Goal: Task Accomplishment & Management: Manage account settings

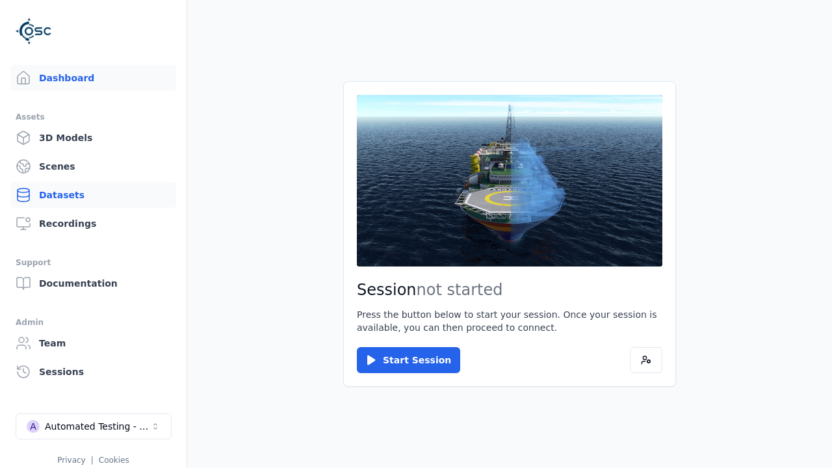
click at [88, 195] on link "Datasets" at bounding box center [93, 195] width 166 height 26
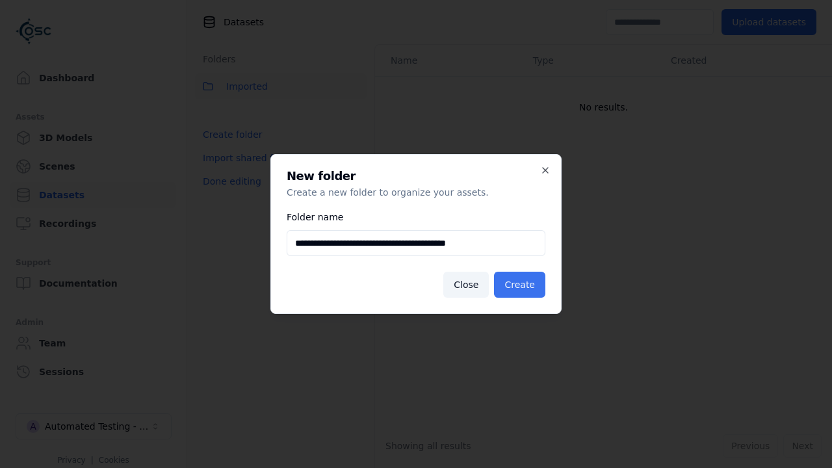
type input "**********"
click at [521, 285] on button "Create" at bounding box center [519, 285] width 51 height 26
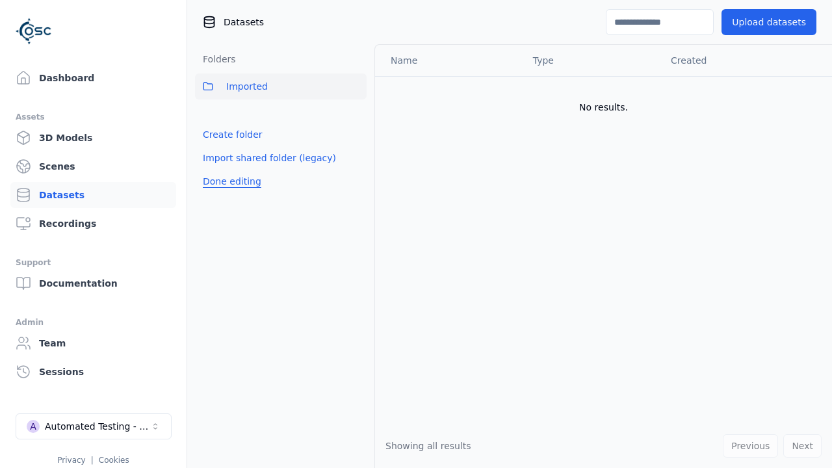
click at [229, 193] on button "Done editing" at bounding box center [232, 181] width 74 height 23
click at [218, 170] on button "Done editing" at bounding box center [232, 181] width 74 height 23
click at [356, 115] on html "Support Dashboard Assets 3D Models Scenes Datasets Recordings Support Documenta…" at bounding box center [416, 234] width 832 height 468
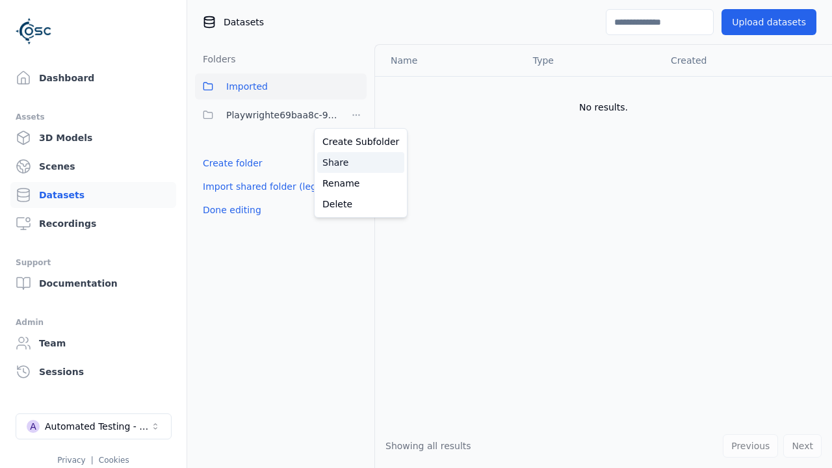
click at [355, 162] on div "Share" at bounding box center [360, 162] width 87 height 21
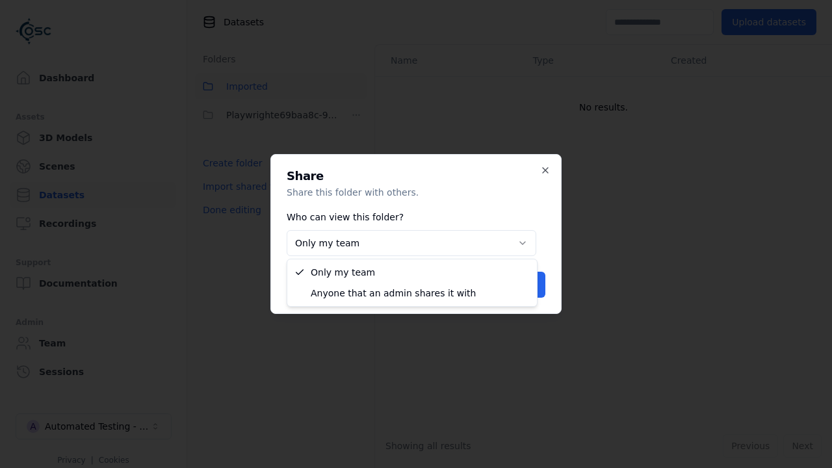
select select "****"
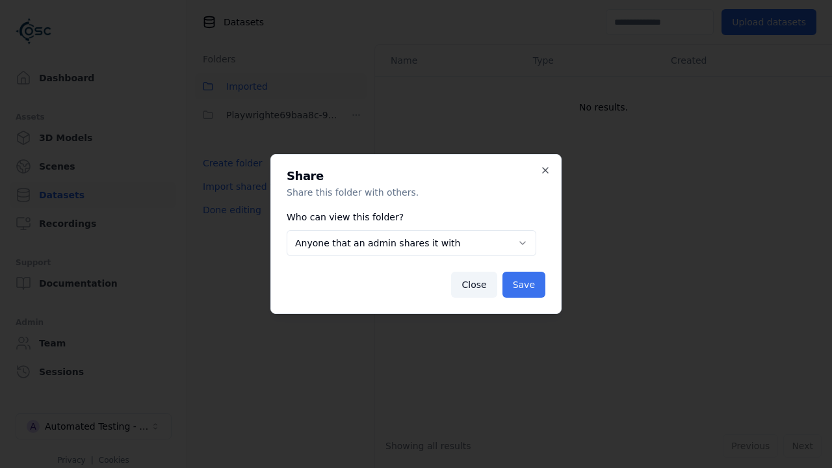
click at [525, 285] on button "Save" at bounding box center [523, 285] width 43 height 26
click at [229, 210] on button "Done editing" at bounding box center [232, 209] width 74 height 23
click at [94, 426] on div "Automated Testing - Playwright" at bounding box center [97, 426] width 105 height 13
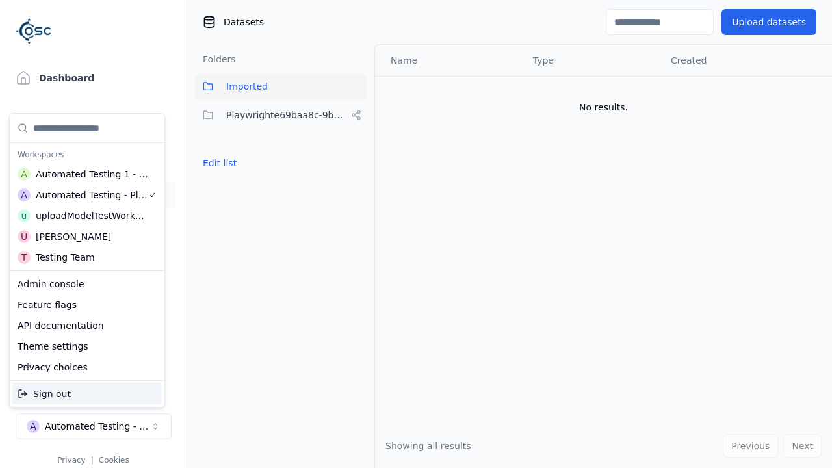
click at [84, 173] on div "Automated Testing 1 - Playwright" at bounding box center [92, 174] width 113 height 13
click at [416, 234] on html "Support Dashboard Assets 3D Models Scenes Datasets Recordings Support Documenta…" at bounding box center [416, 234] width 832 height 468
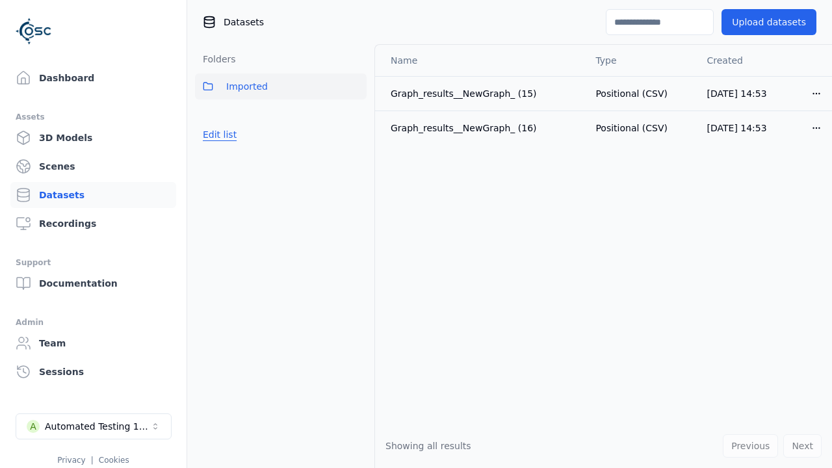
click at [218, 134] on button "Edit list" at bounding box center [219, 134] width 49 height 23
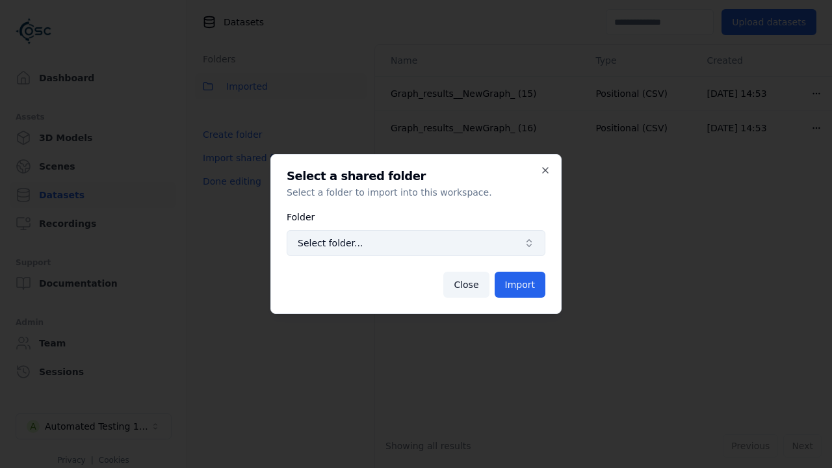
click at [416, 243] on span "Select folder..." at bounding box center [408, 243] width 221 height 13
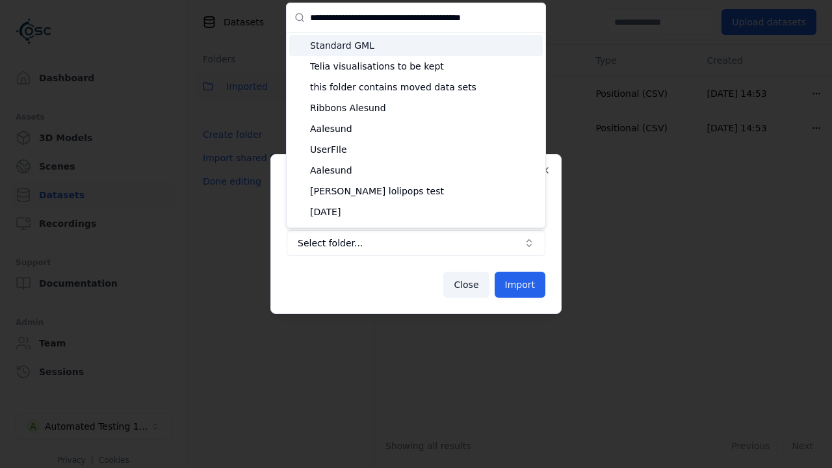
type input "**********"
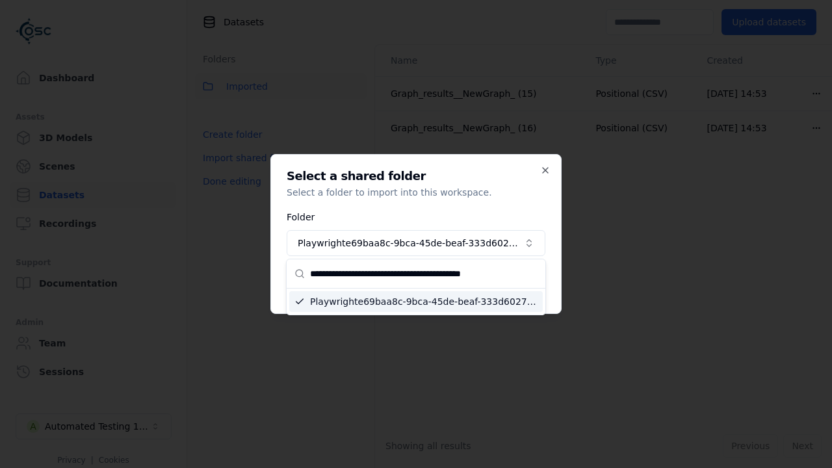
click at [520, 285] on button "Import" at bounding box center [519, 285] width 51 height 26
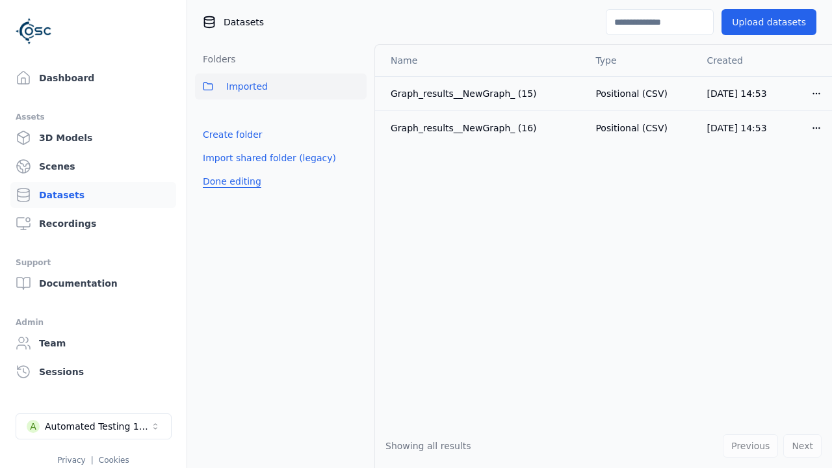
click at [229, 193] on button "Done editing" at bounding box center [232, 181] width 74 height 23
click at [218, 170] on button "Done editing" at bounding box center [232, 181] width 74 height 23
click at [356, 115] on html "Support Dashboard Assets 3D Models Scenes Datasets Recordings Support Documenta…" at bounding box center [416, 234] width 832 height 468
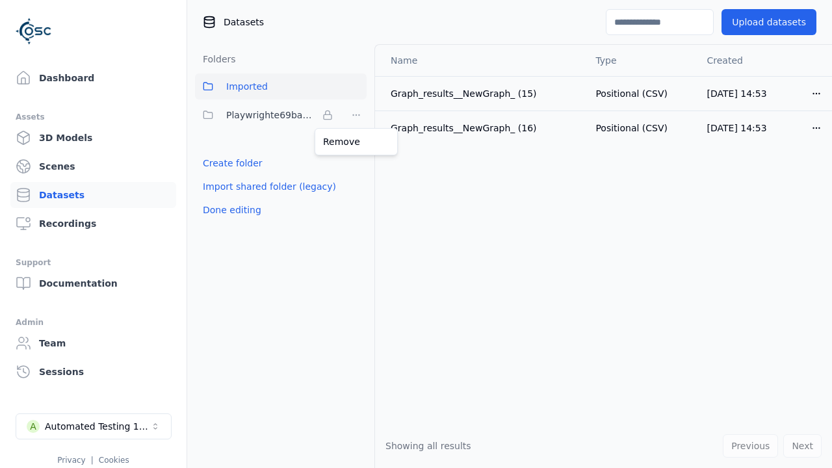
click at [416, 234] on html "Support Dashboard Assets 3D Models Scenes Datasets Recordings Support Documenta…" at bounding box center [416, 234] width 832 height 468
click at [229, 210] on button "Done editing" at bounding box center [232, 209] width 74 height 23
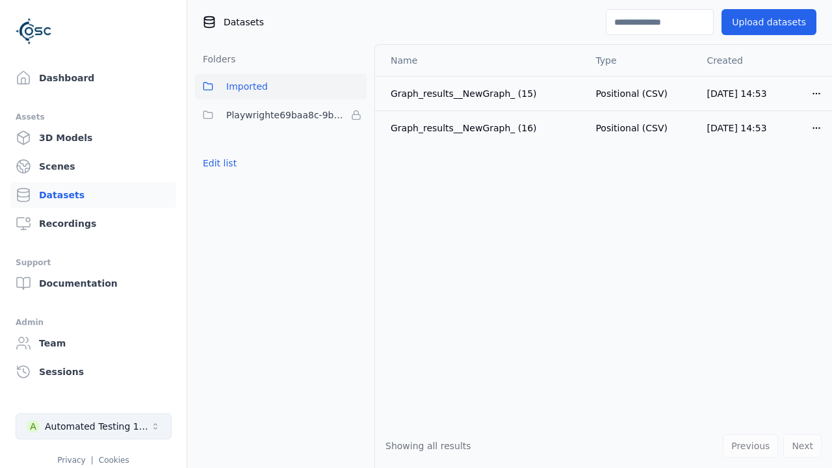
click at [94, 426] on div "Automated Testing 1 - Playwright" at bounding box center [97, 426] width 105 height 13
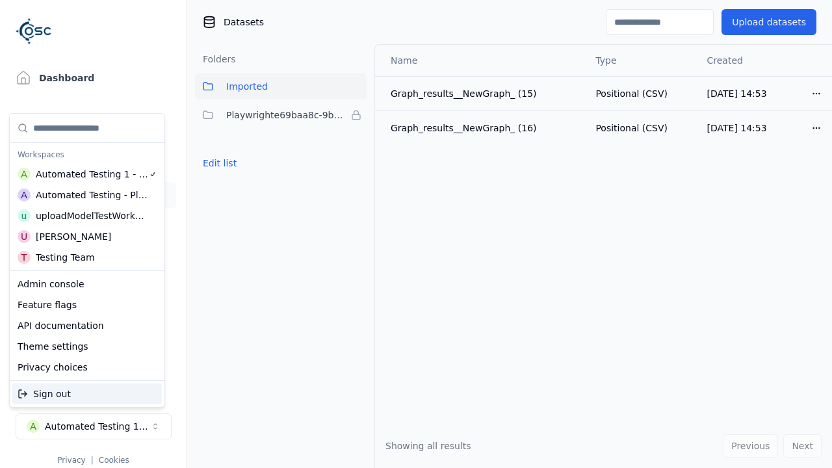
click at [84, 194] on div "Automated Testing - Playwright" at bounding box center [92, 194] width 112 height 13
click at [416, 234] on html "Support Dashboard Assets 3D Models Scenes Datasets Recordings Support Documenta…" at bounding box center [416, 234] width 832 height 468
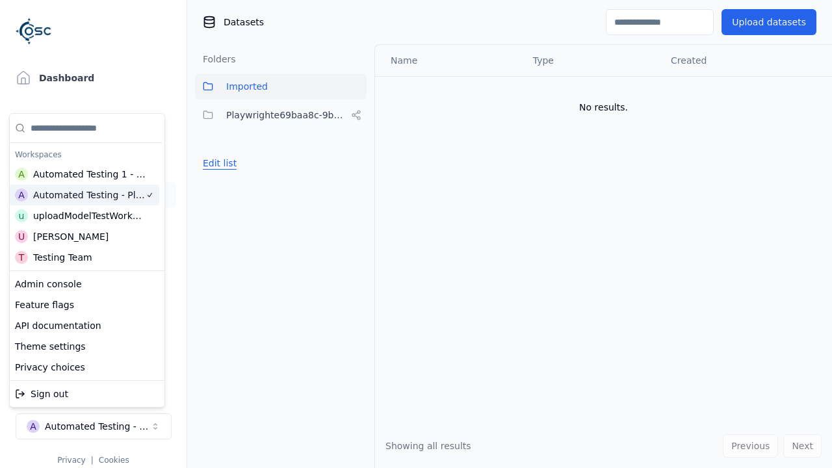
click at [218, 163] on button "Edit list" at bounding box center [219, 162] width 49 height 23
click at [356, 115] on html "Support Dashboard Assets 3D Models Scenes Datasets Recordings Support Documenta…" at bounding box center [416, 234] width 832 height 468
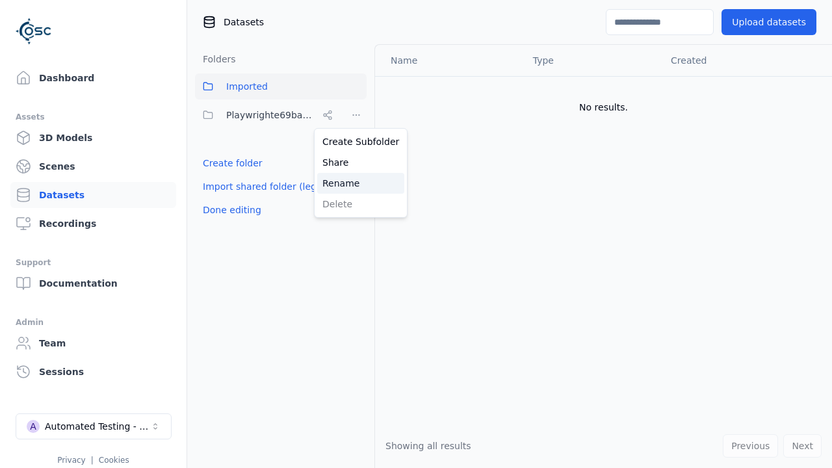
click at [355, 183] on div "Rename" at bounding box center [360, 183] width 87 height 21
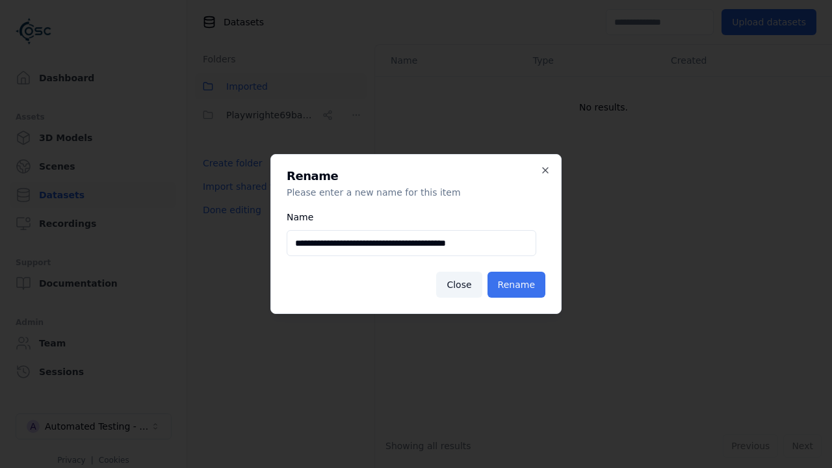
click at [411, 243] on input "**********" at bounding box center [411, 243] width 249 height 26
type input "**********"
click at [518, 285] on button "Rename" at bounding box center [516, 285] width 58 height 26
click at [229, 210] on button "Done editing" at bounding box center [232, 209] width 74 height 23
click at [94, 426] on div "Automated Testing - Playwright" at bounding box center [97, 426] width 105 height 13
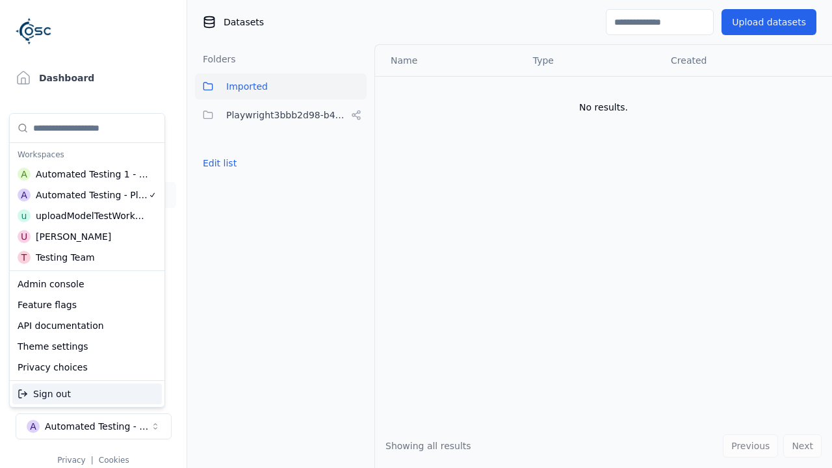
click at [84, 173] on div "Automated Testing 1 - Playwright" at bounding box center [92, 174] width 113 height 13
click at [416, 234] on html "Support Dashboard Assets 3D Models Scenes Datasets Recordings Support Documenta…" at bounding box center [416, 234] width 832 height 468
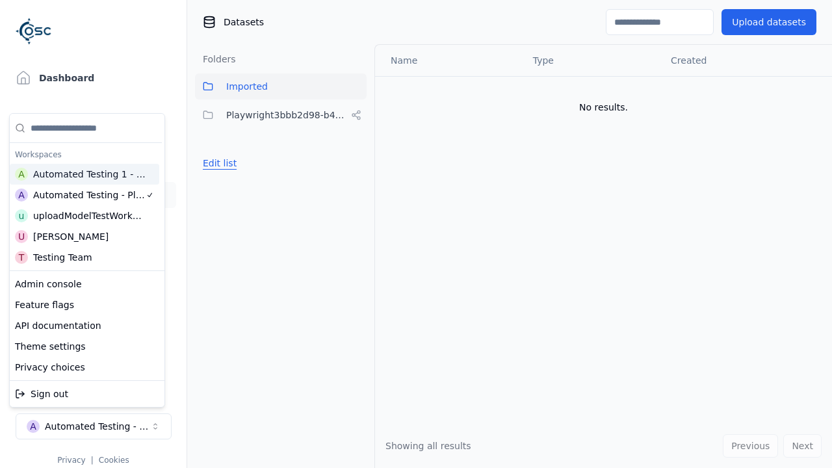
click at [218, 163] on button "Edit list" at bounding box center [219, 162] width 49 height 23
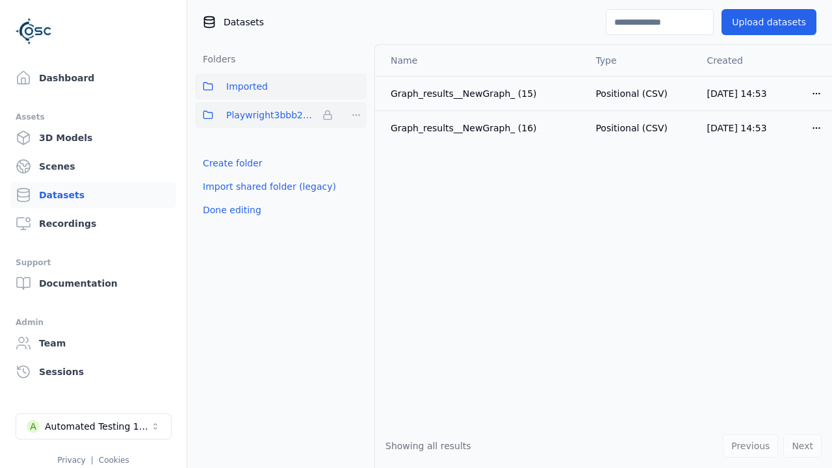
click at [356, 115] on html "Support Dashboard Assets 3D Models Scenes Datasets Recordings Support Documenta…" at bounding box center [416, 234] width 832 height 468
click at [356, 141] on div "Remove" at bounding box center [356, 141] width 77 height 21
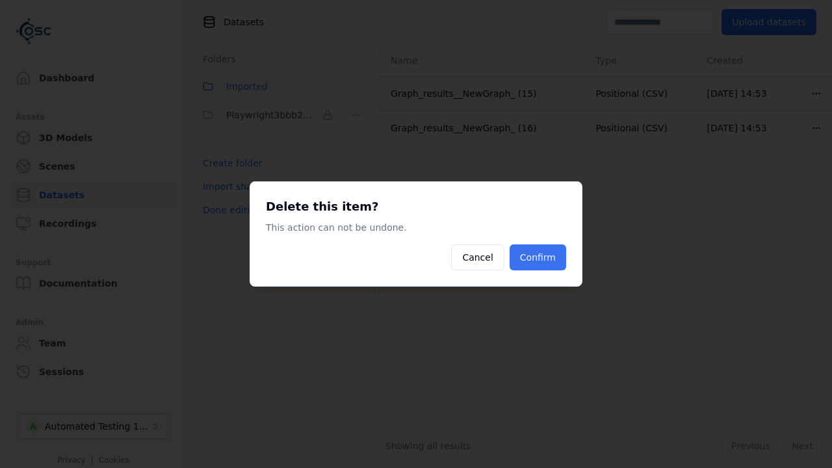
click at [539, 257] on button "Confirm" at bounding box center [537, 257] width 57 height 26
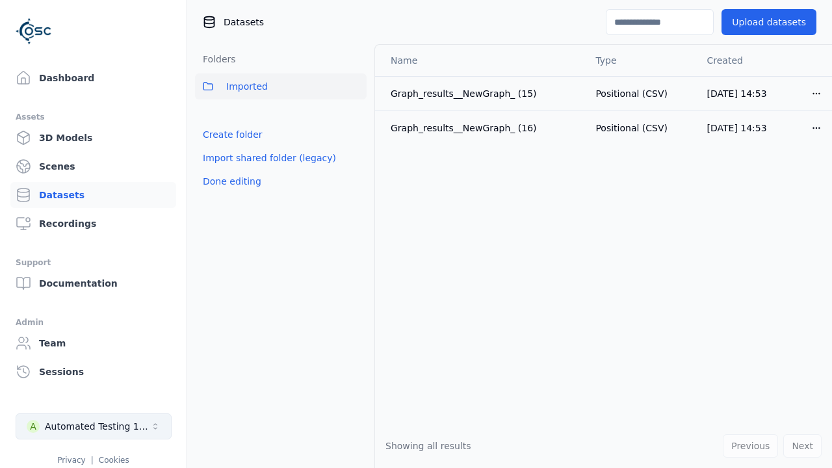
click at [229, 181] on button "Done editing" at bounding box center [232, 181] width 74 height 23
click at [94, 426] on div "Automated Testing 1 - Playwright" at bounding box center [97, 426] width 105 height 13
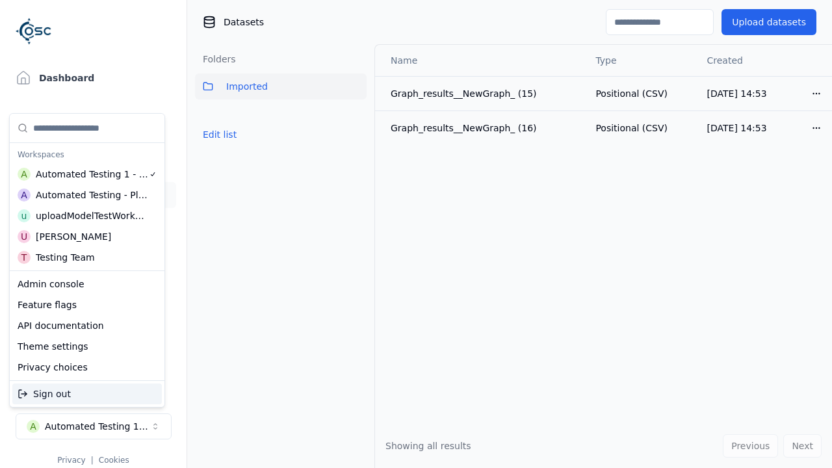
click at [84, 194] on div "Automated Testing - Playwright" at bounding box center [92, 194] width 112 height 13
click at [416, 234] on html "Support Dashboard Assets 3D Models Scenes Datasets Recordings Support Documenta…" at bounding box center [416, 234] width 832 height 468
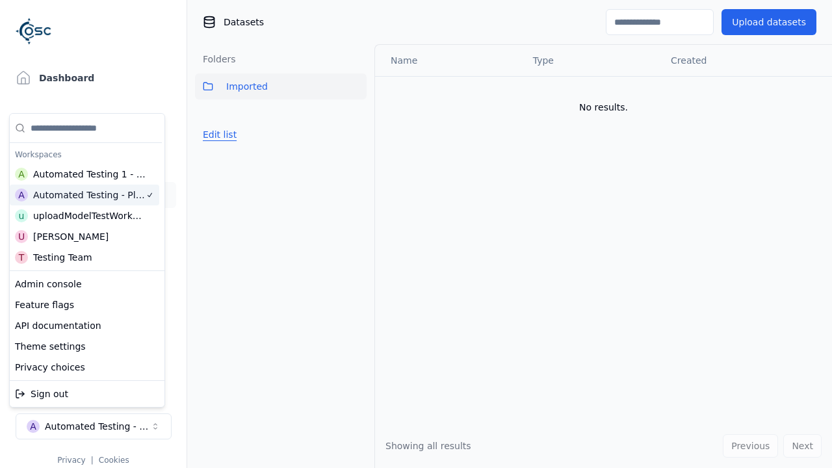
click at [218, 134] on button "Edit list" at bounding box center [219, 134] width 49 height 23
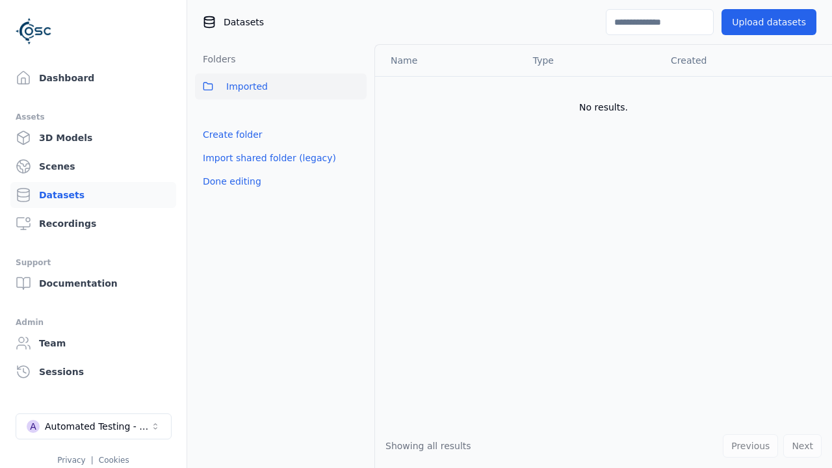
click at [112, 424] on div "Automated Testing - Playwright" at bounding box center [97, 426] width 105 height 13
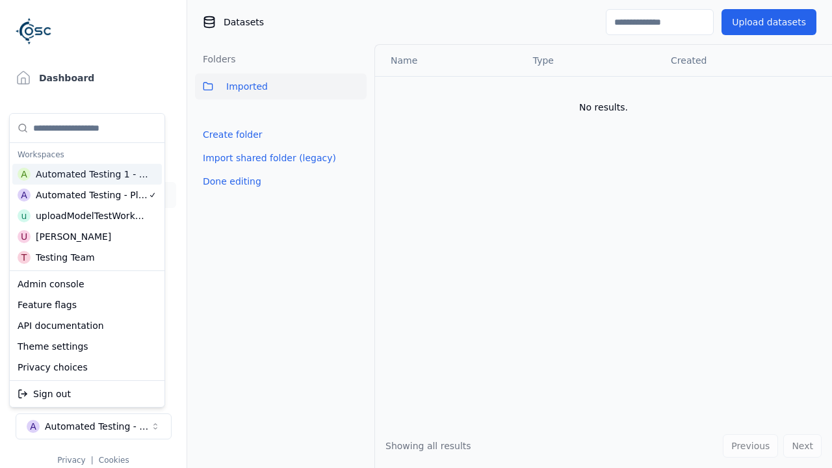
click at [99, 183] on div "A Automated Testing 1 - Playwright" at bounding box center [86, 174] width 149 height 21
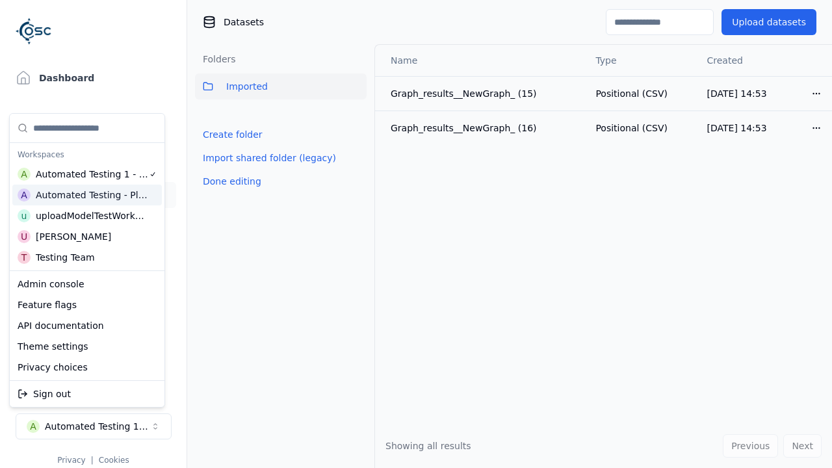
click at [146, 190] on div "Automated Testing - Playwright" at bounding box center [92, 194] width 112 height 13
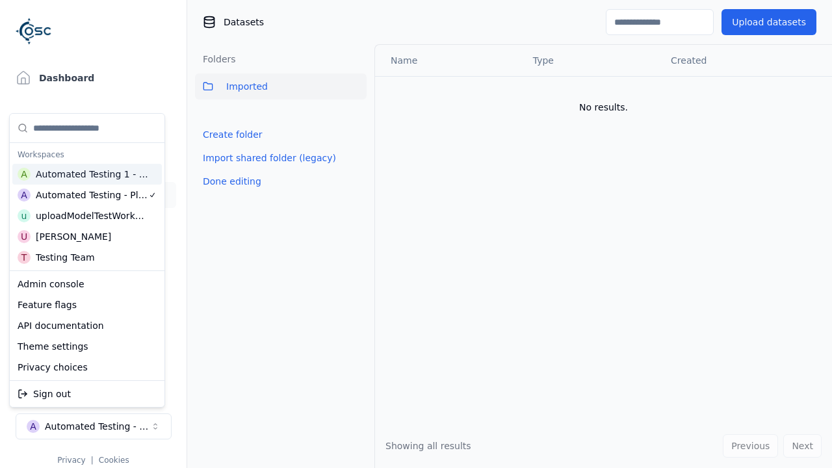
click at [134, 177] on div "Automated Testing 1 - Playwright" at bounding box center [92, 174] width 113 height 13
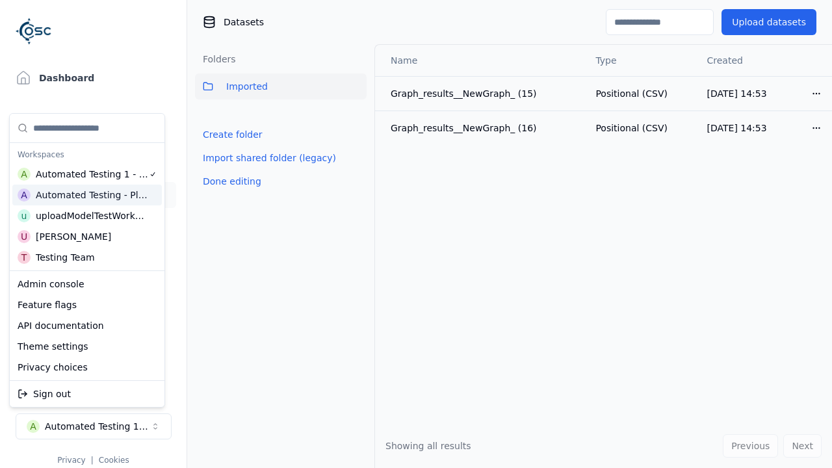
click at [133, 190] on div "Automated Testing - Playwright" at bounding box center [92, 194] width 112 height 13
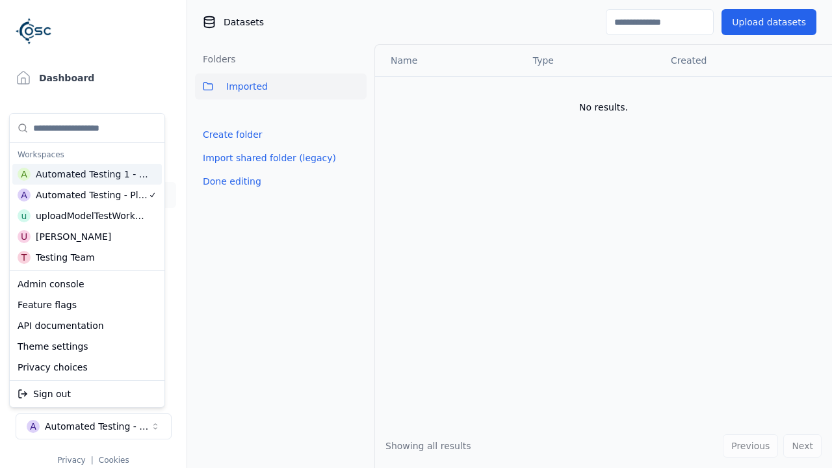
click at [138, 172] on div "Automated Testing 1 - Playwright" at bounding box center [92, 174] width 113 height 13
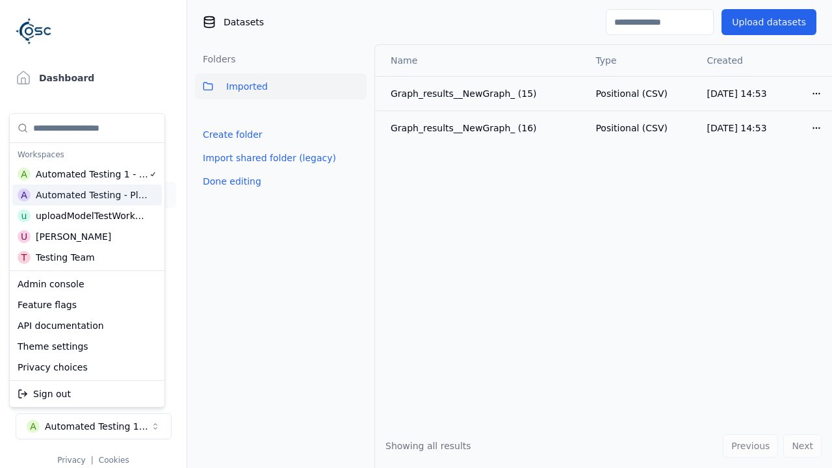
click at [133, 192] on div "Automated Testing - Playwright" at bounding box center [92, 194] width 112 height 13
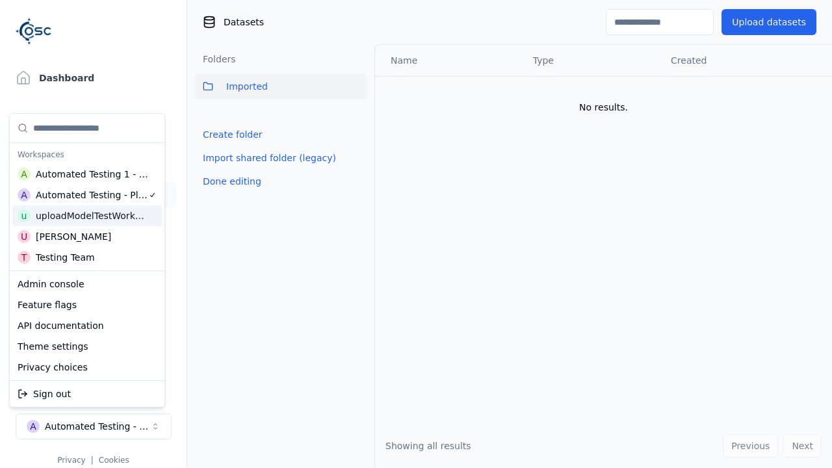
click at [125, 214] on div "uploadModelTestWorkspace" at bounding box center [92, 215] width 112 height 13
click at [118, 232] on div "U [PERSON_NAME]" at bounding box center [86, 236] width 149 height 21
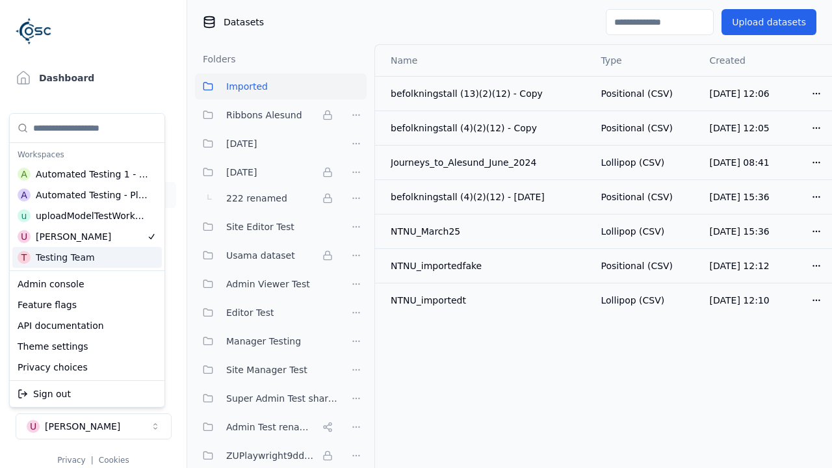
click at [112, 250] on div "T Testing Team" at bounding box center [86, 257] width 149 height 21
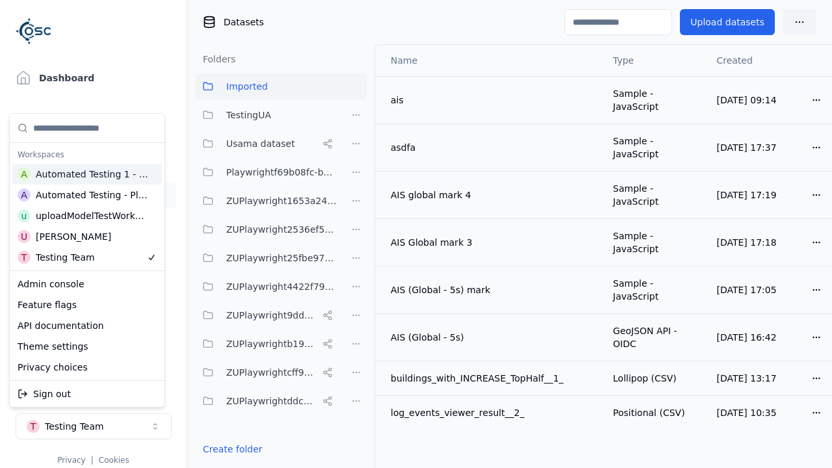
click at [127, 168] on div "Automated Testing 1 - Playwright" at bounding box center [92, 174] width 113 height 13
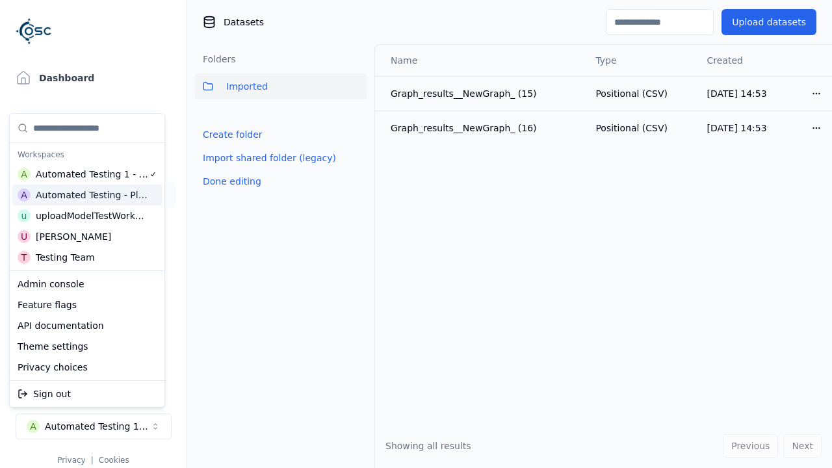
click at [127, 193] on div "Automated Testing - Playwright" at bounding box center [92, 194] width 112 height 13
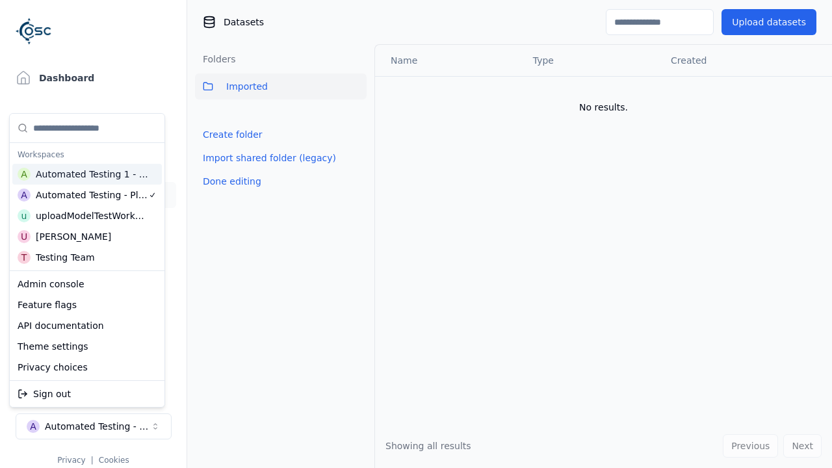
click at [142, 177] on div "Automated Testing 1 - Playwright" at bounding box center [92, 174] width 113 height 13
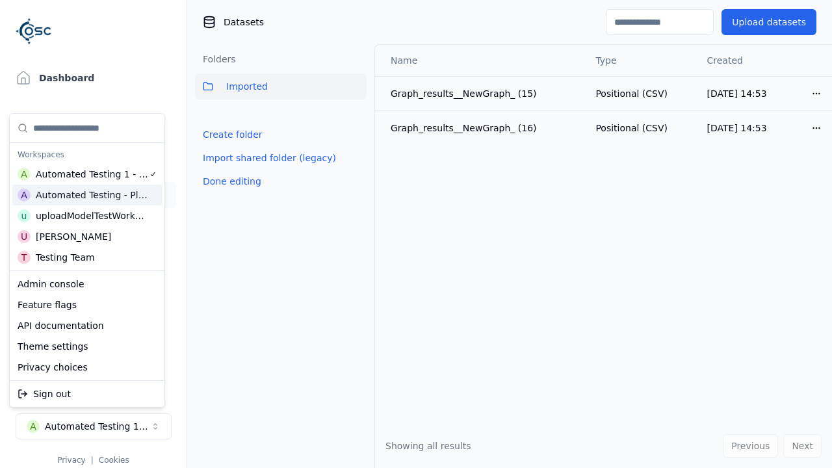
click at [315, 211] on html "Support Dashboard Assets 3D Models Scenes Datasets Recordings Support Documenta…" at bounding box center [416, 234] width 832 height 468
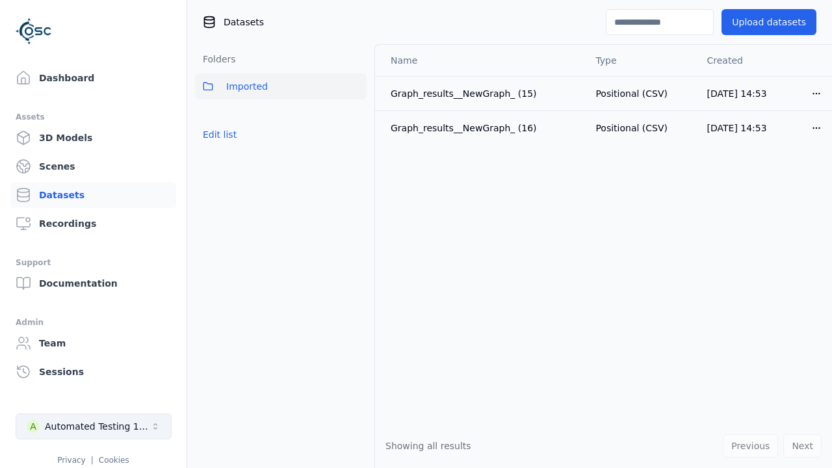
click at [122, 422] on div "Automated Testing 1 - Playwright" at bounding box center [97, 426] width 105 height 13
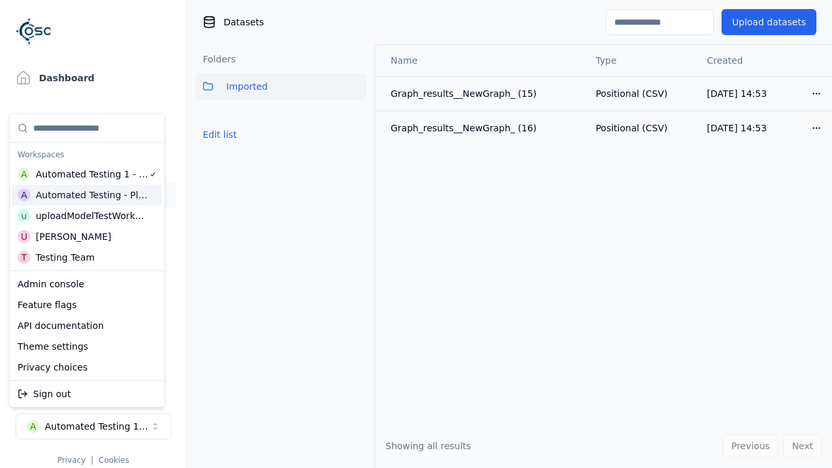
click at [115, 187] on div "A Automated Testing - Playwright" at bounding box center [86, 195] width 149 height 21
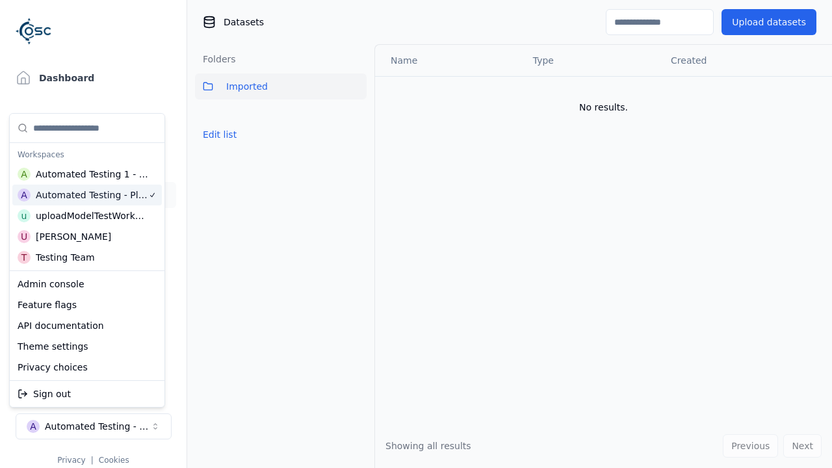
click at [201, 201] on html "Support Dashboard Assets 3D Models Scenes Datasets Recordings Support Documenta…" at bounding box center [416, 234] width 832 height 468
